Goal: Communication & Community: Answer question/provide support

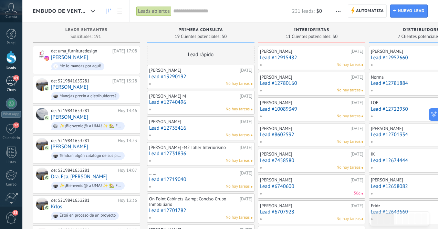
scroll to position [77, 0]
click at [8, 59] on div at bounding box center [11, 57] width 10 height 13
click at [10, 81] on div "64" at bounding box center [11, 81] width 11 height 10
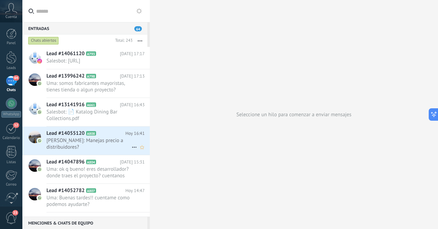
click at [69, 150] on span "[PERSON_NAME]: Manejas precio a distribuidores?" at bounding box center [88, 143] width 85 height 13
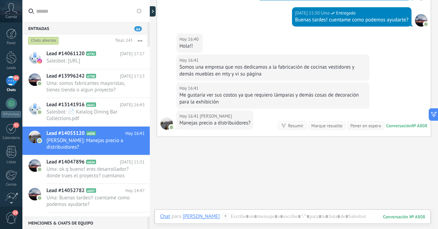
scroll to position [200, 0]
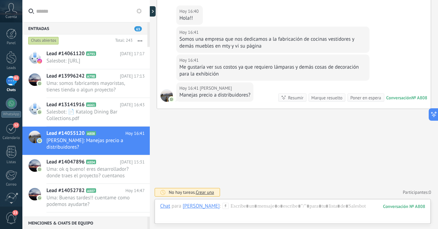
click at [10, 82] on div "63" at bounding box center [11, 81] width 11 height 10
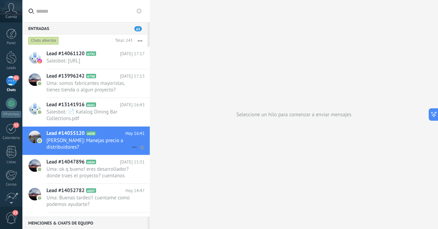
click at [102, 148] on span "[PERSON_NAME]: Manejas precio a distribuidores?" at bounding box center [88, 143] width 85 height 13
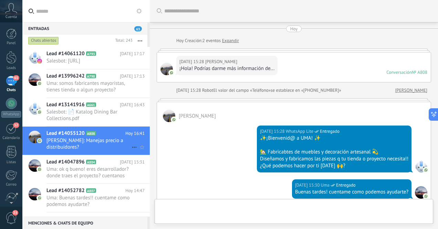
scroll to position [200, 0]
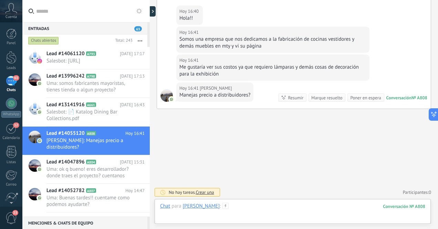
click at [266, 210] on div at bounding box center [292, 212] width 265 height 21
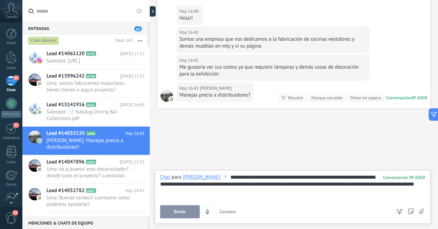
click at [181, 212] on span "Enviar" at bounding box center [180, 211] width 12 height 5
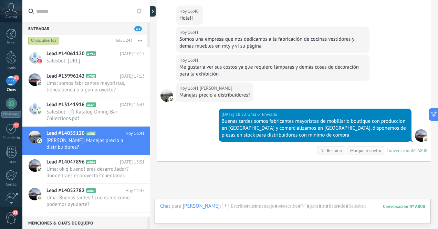
scroll to position [252, 0]
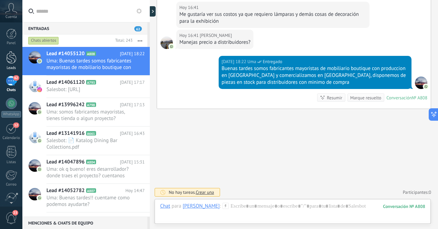
click at [13, 56] on div at bounding box center [11, 57] width 10 height 13
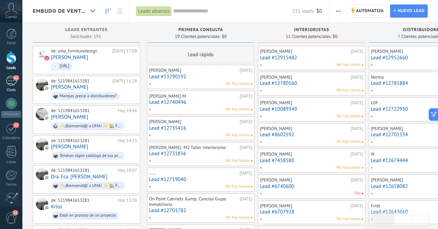
click at [10, 82] on div "62" at bounding box center [11, 81] width 11 height 10
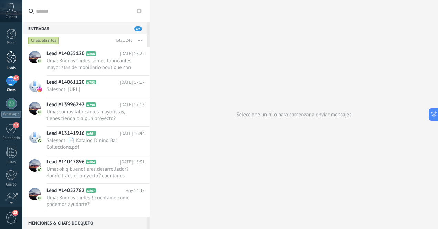
click at [14, 60] on div at bounding box center [11, 57] width 10 height 13
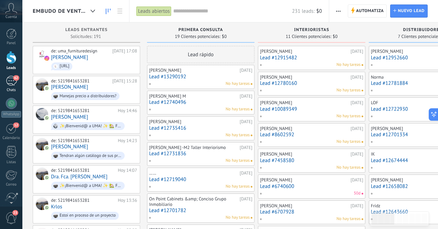
click at [9, 82] on div "62" at bounding box center [11, 81] width 11 height 10
